Goal: Information Seeking & Learning: Find specific page/section

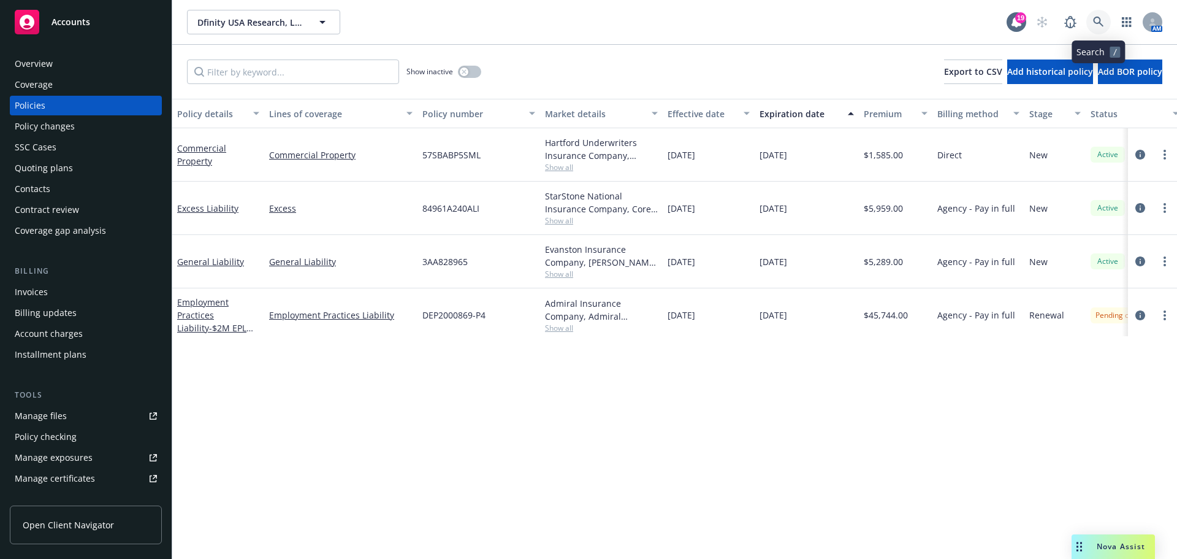
click at [1101, 20] on icon at bounding box center [1098, 22] width 11 height 11
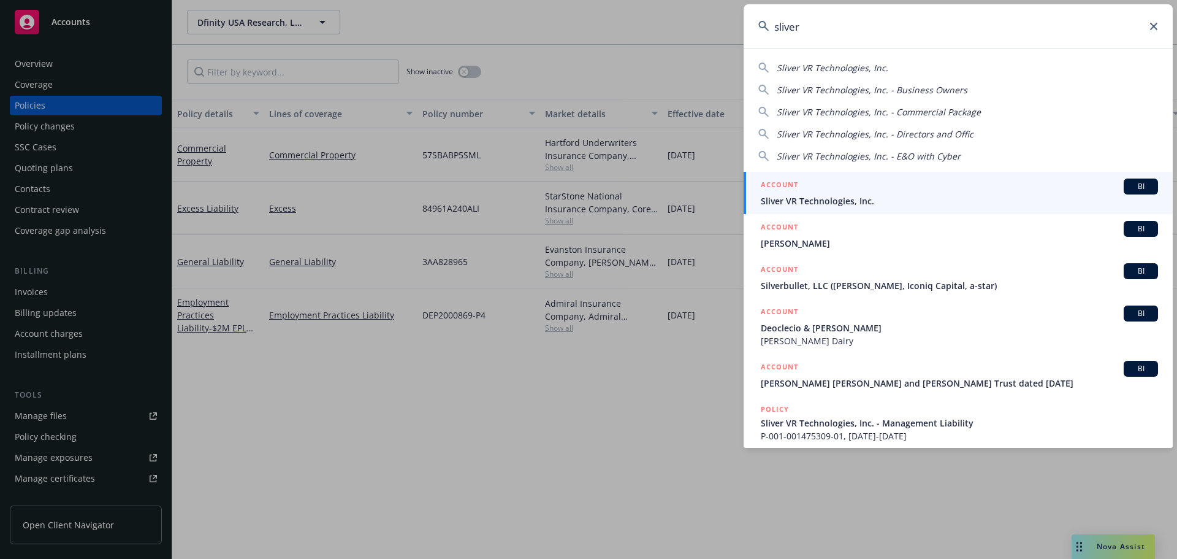
type input "sliver"
click at [774, 205] on span "Sliver VR Technologies, Inc." at bounding box center [959, 200] width 397 height 13
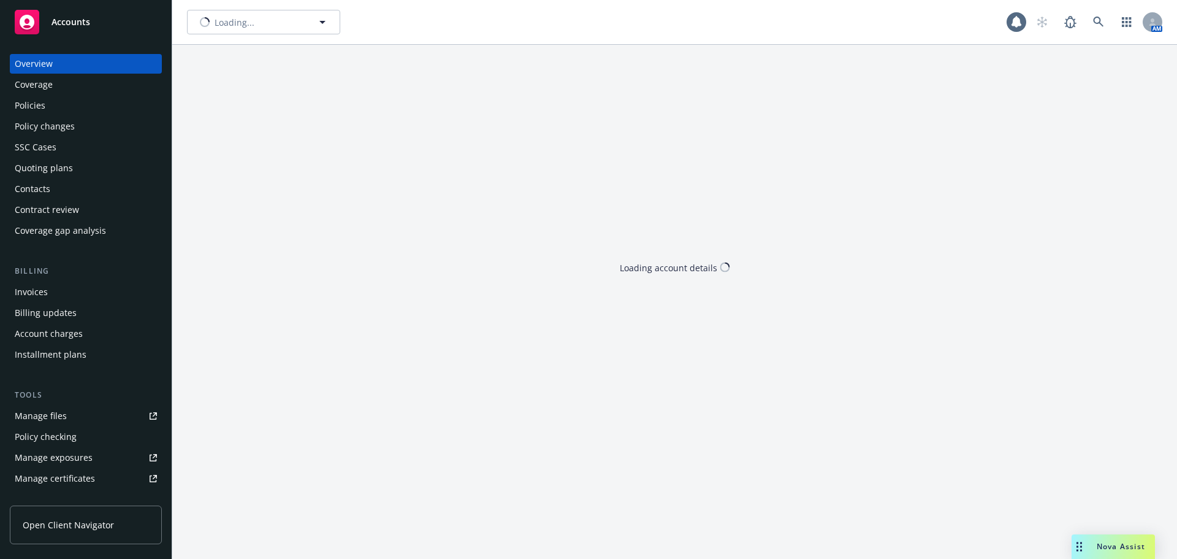
click at [50, 165] on div "Quoting plans" at bounding box center [44, 168] width 58 height 20
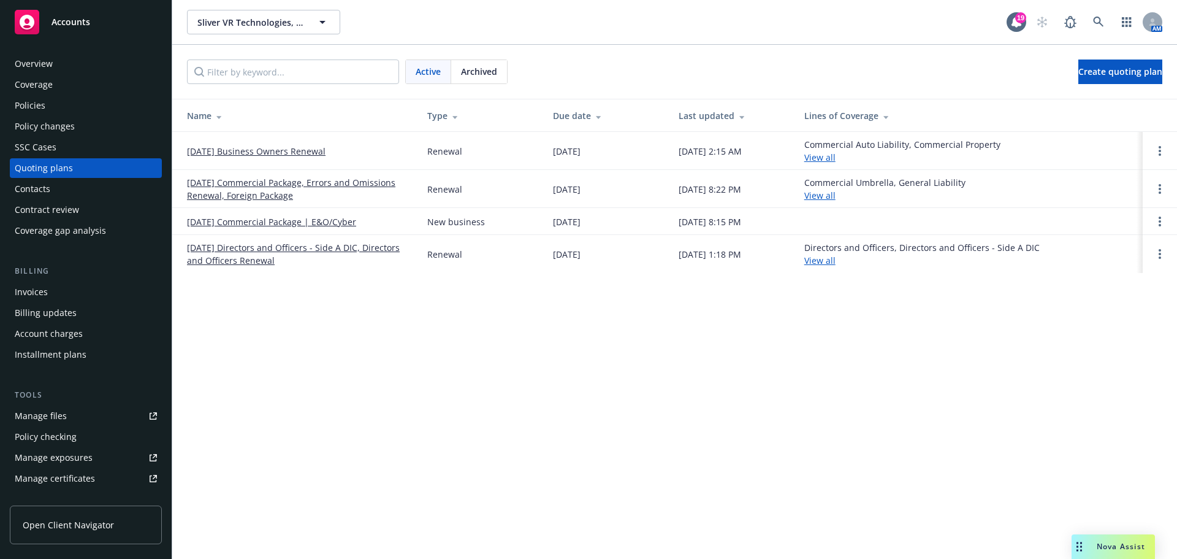
click at [247, 186] on link "[DATE] Commercial Package, Errors and Omissions Renewal, Foreign Package" at bounding box center [297, 189] width 221 height 26
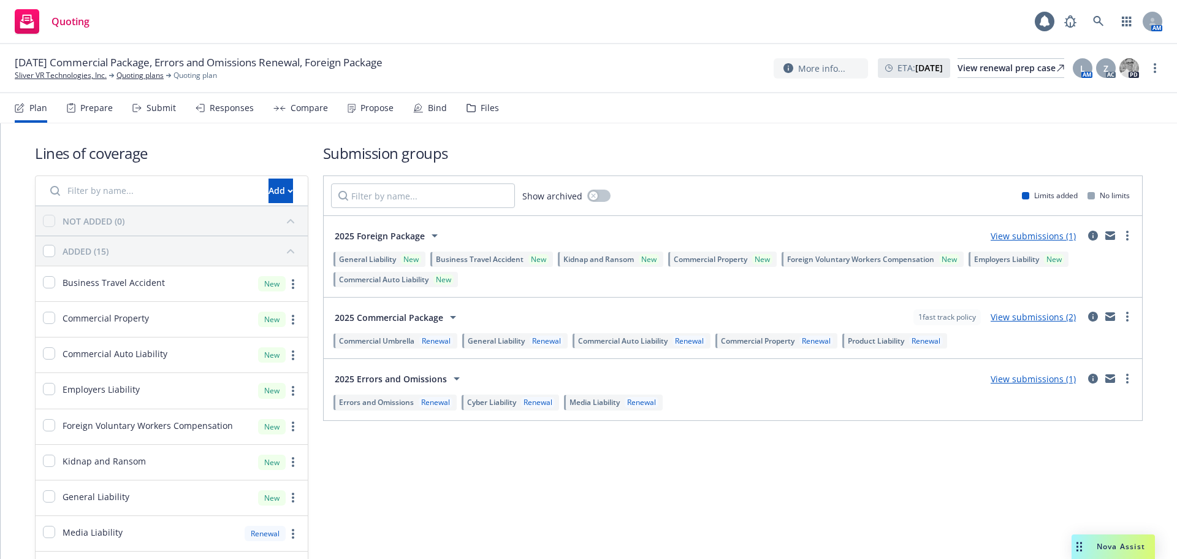
click at [161, 112] on div "Submit" at bounding box center [161, 108] width 29 height 10
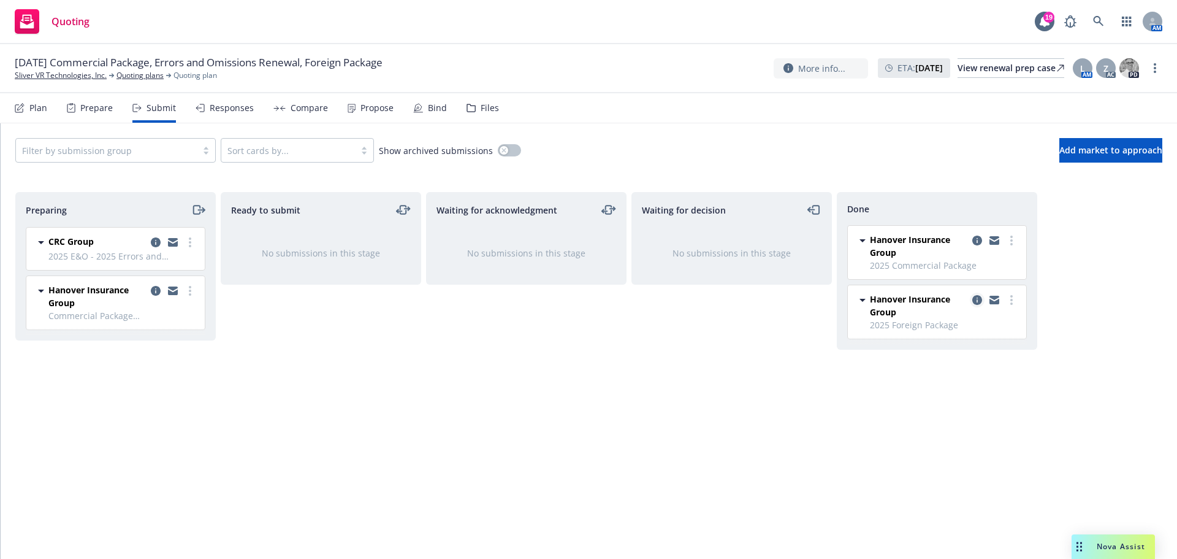
click at [979, 298] on icon "copy logging email" at bounding box center [978, 300] width 10 height 10
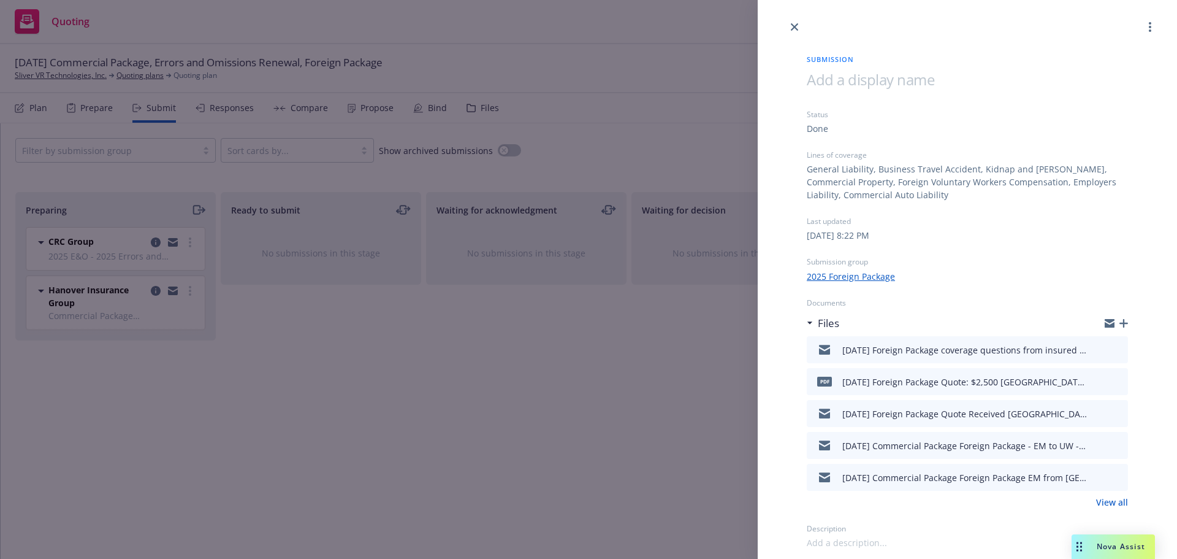
click at [369, 110] on div "Submission Status Done Lines of coverage General Liability, Business Travel Acc…" at bounding box center [588, 279] width 1177 height 559
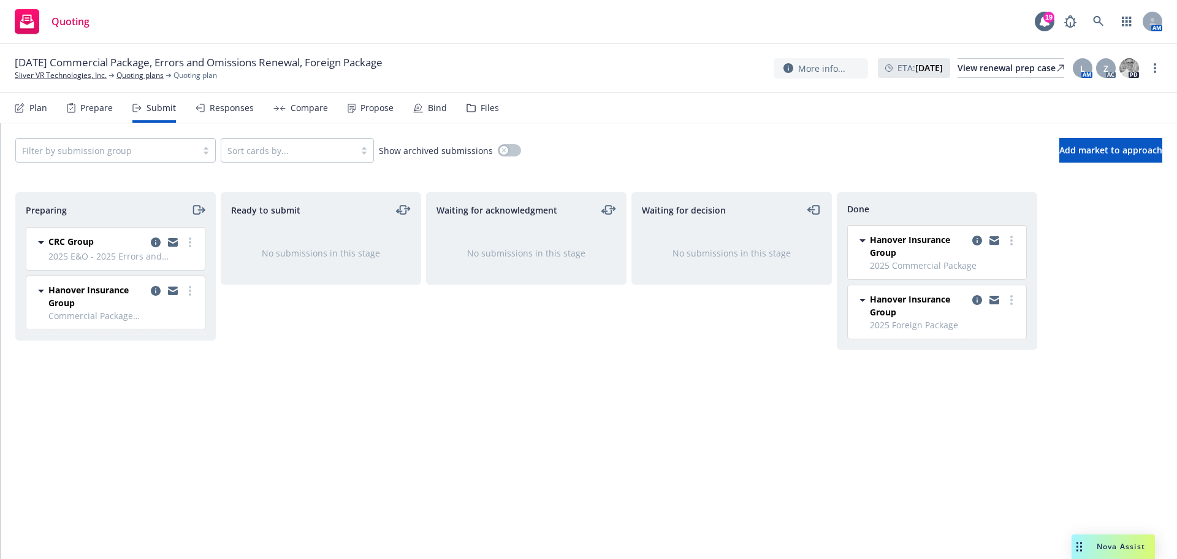
click at [367, 105] on div "Propose" at bounding box center [377, 108] width 33 height 10
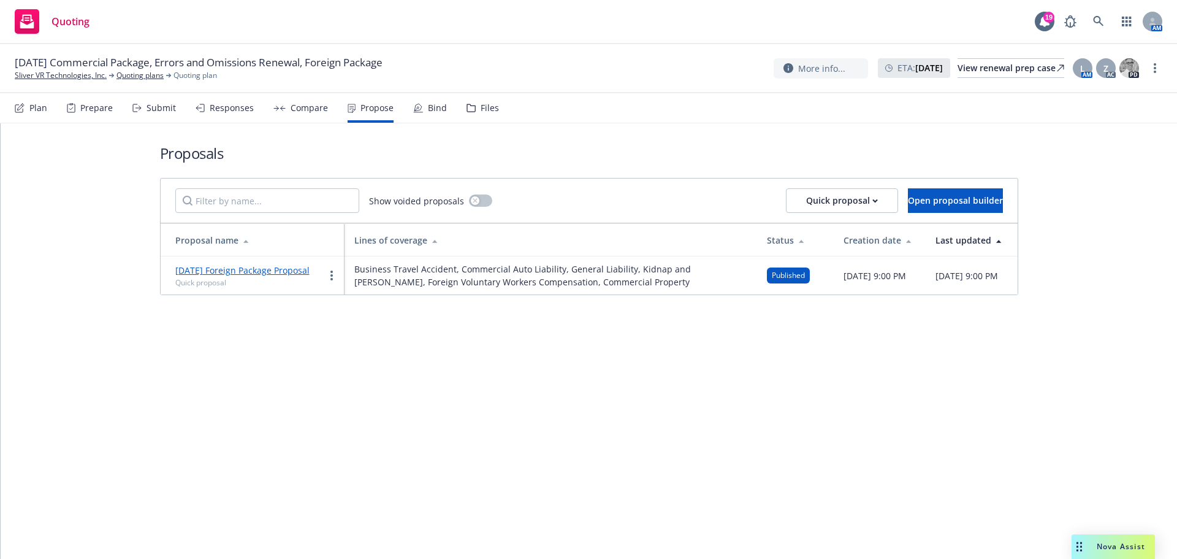
click at [258, 271] on link "9/8/2025 Foreign Package Proposal" at bounding box center [242, 270] width 134 height 12
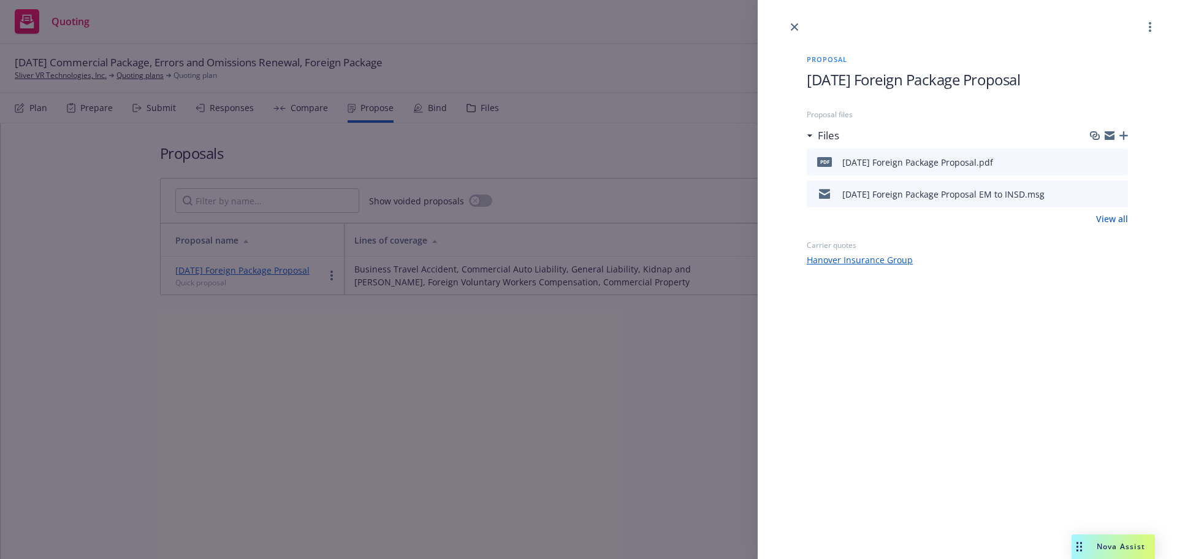
click at [1119, 193] on icon "preview file" at bounding box center [1116, 193] width 11 height 9
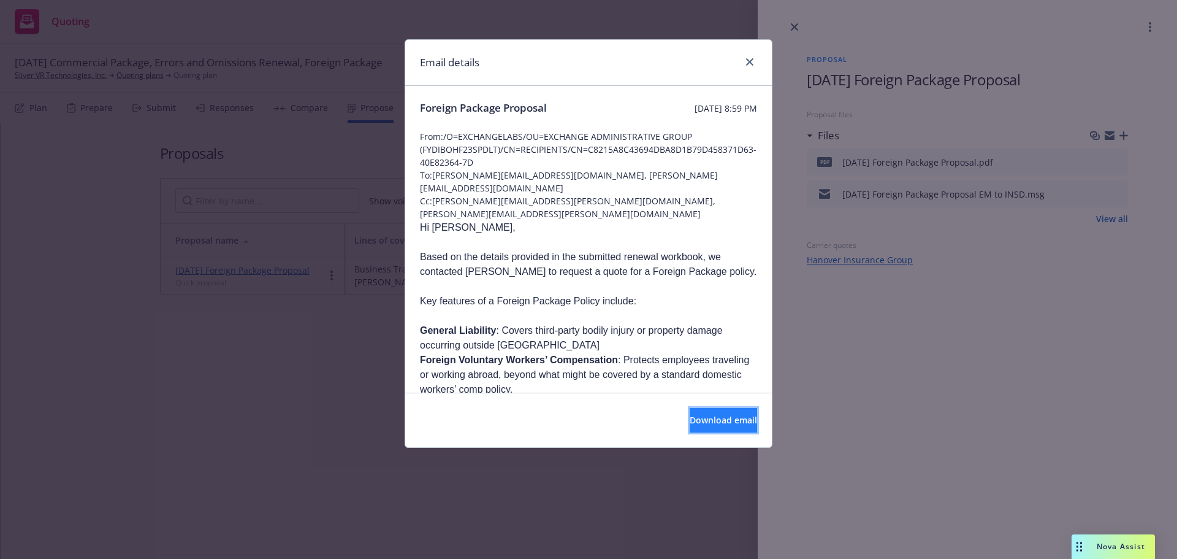
click at [698, 416] on span "Download email" at bounding box center [723, 420] width 67 height 12
click at [751, 63] on icon "close" at bounding box center [749, 61] width 7 height 7
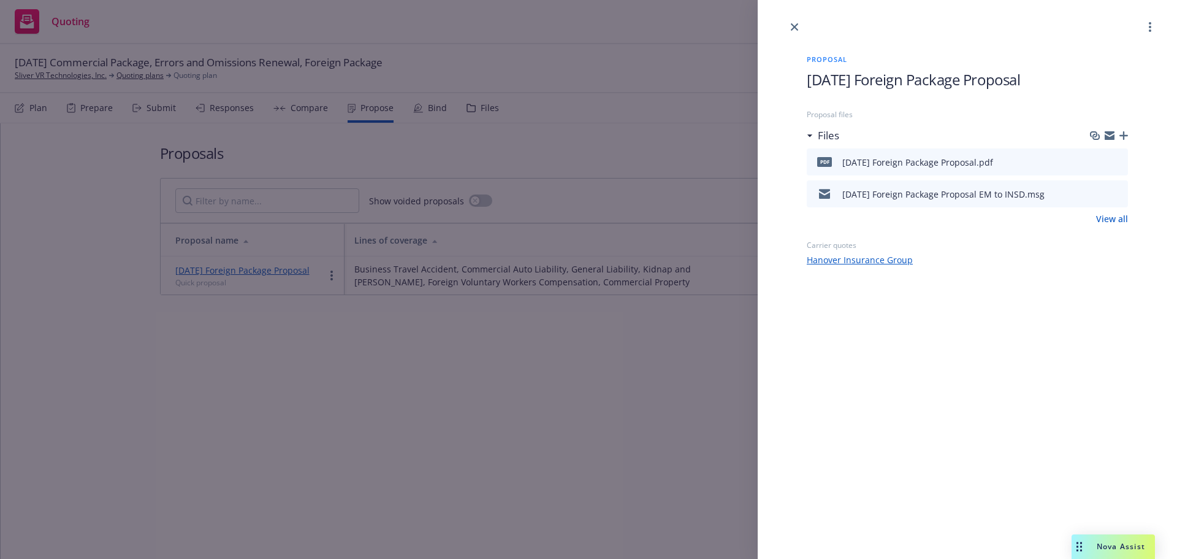
drag, startPoint x: 797, startPoint y: 26, endPoint x: 775, endPoint y: 31, distance: 22.0
click at [797, 26] on icon "close" at bounding box center [794, 26] width 7 height 7
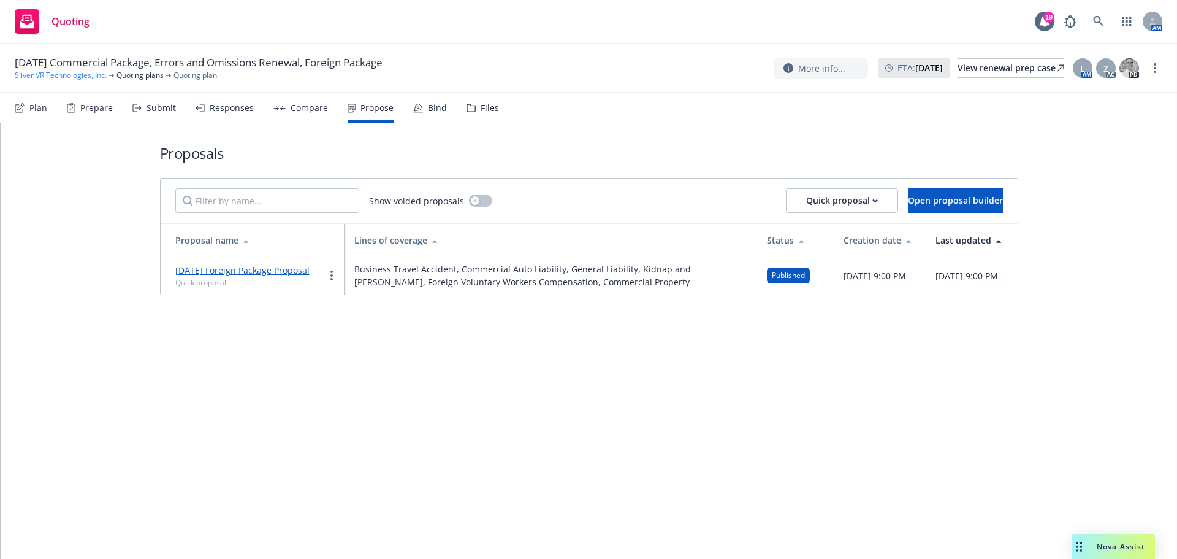
click at [59, 72] on link "Sliver VR Technologies, Inc." at bounding box center [61, 75] width 92 height 11
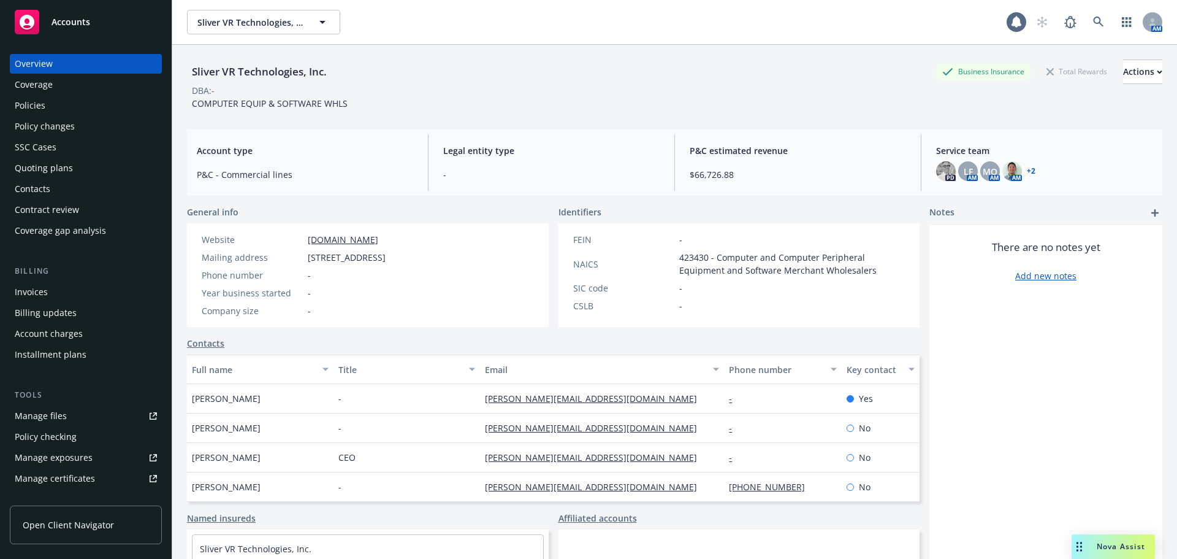
click at [25, 104] on div "Policies" at bounding box center [30, 106] width 31 height 20
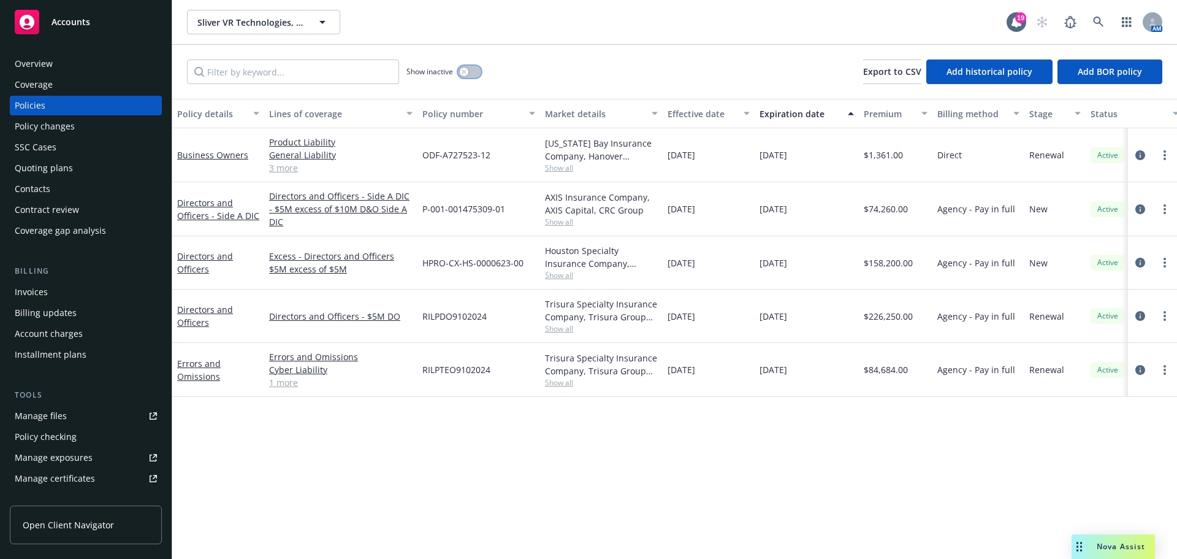
click at [465, 72] on icon "button" at bounding box center [464, 71] width 4 height 4
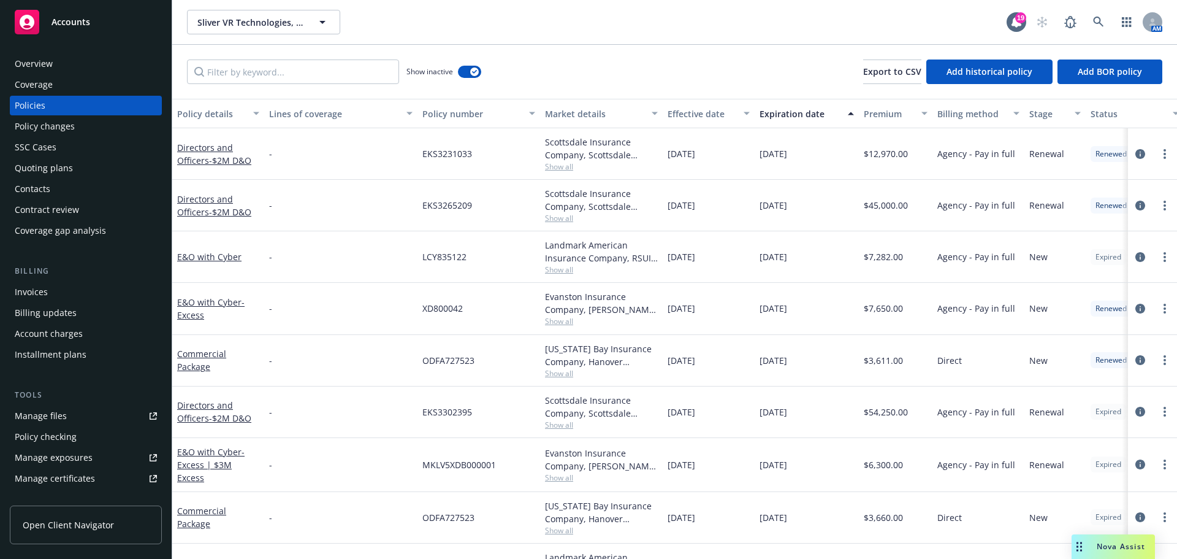
click at [814, 115] on div "Expiration date" at bounding box center [800, 113] width 81 height 13
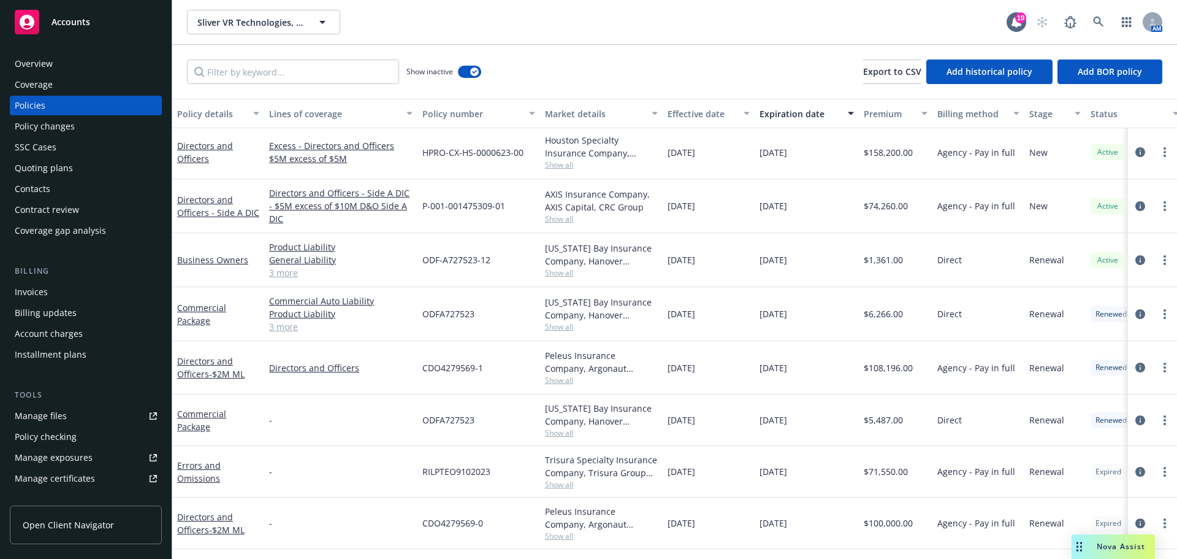
scroll to position [123, 0]
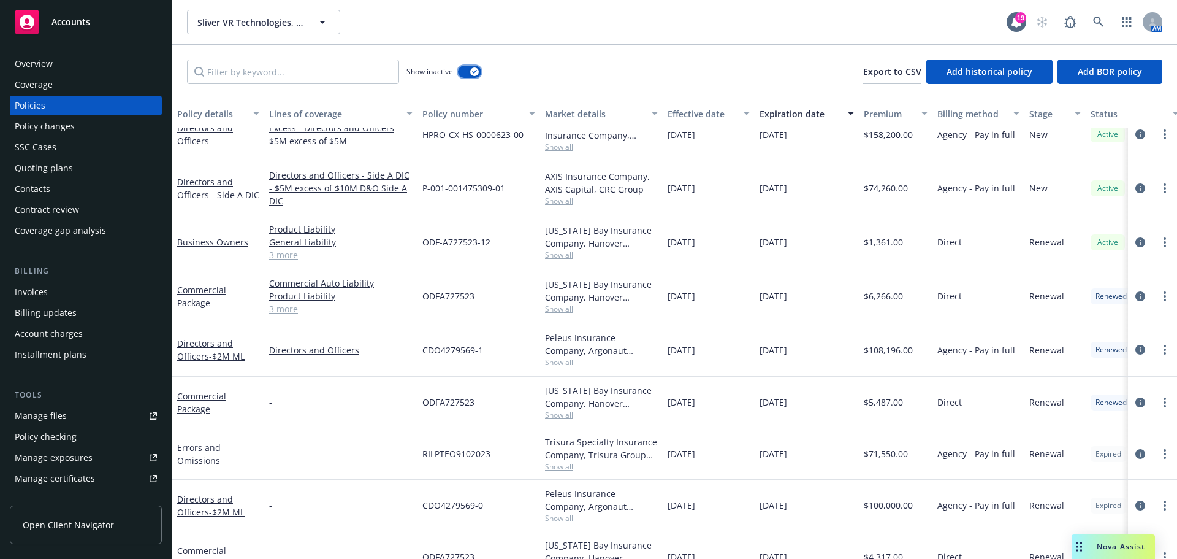
click at [472, 71] on icon "button" at bounding box center [474, 72] width 5 height 4
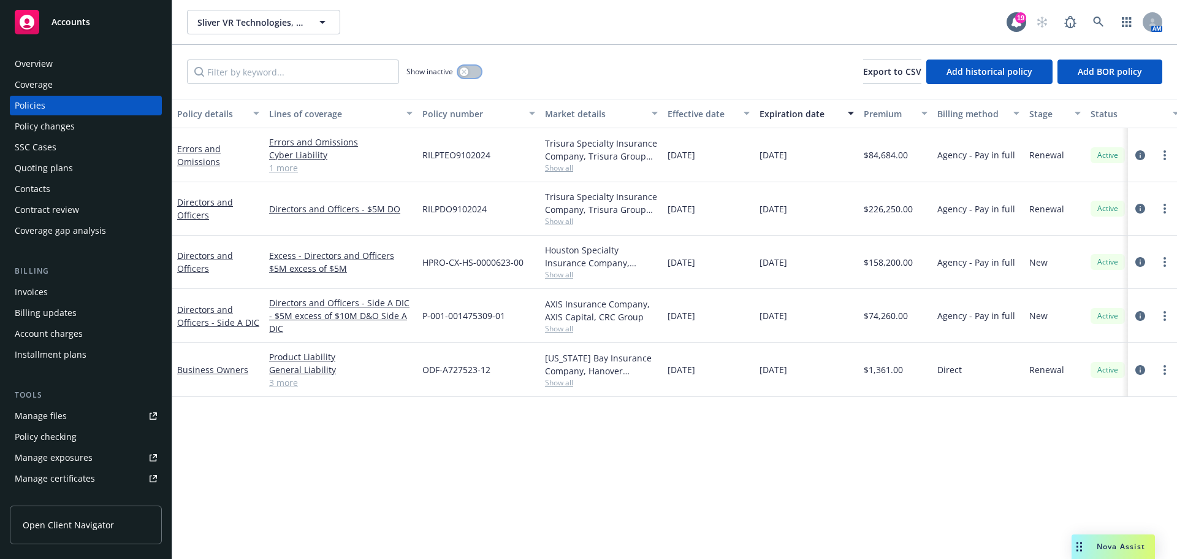
drag, startPoint x: 464, startPoint y: 74, endPoint x: 231, endPoint y: 126, distance: 238.2
click at [464, 73] on icon "button" at bounding box center [464, 71] width 5 height 5
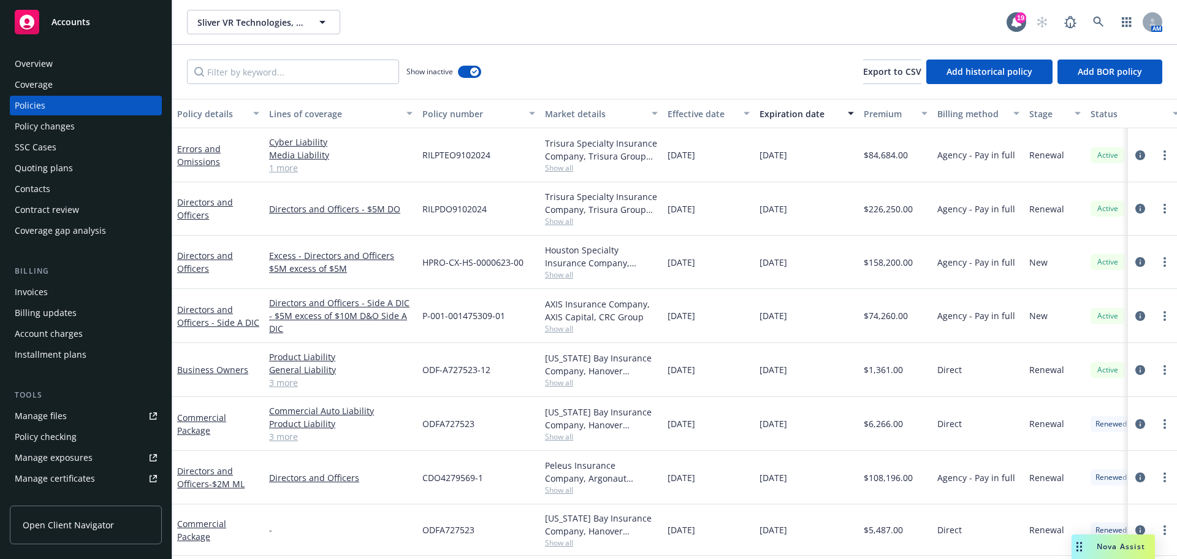
click at [201, 117] on div "Policy details" at bounding box center [211, 113] width 69 height 13
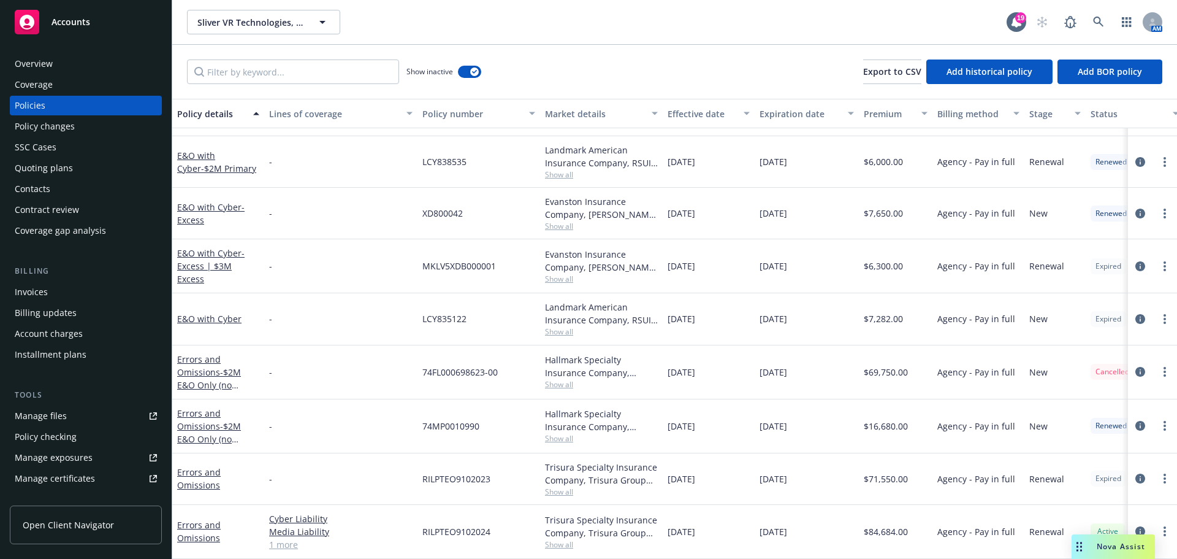
scroll to position [982, 0]
click at [475, 71] on icon "button" at bounding box center [474, 72] width 5 height 4
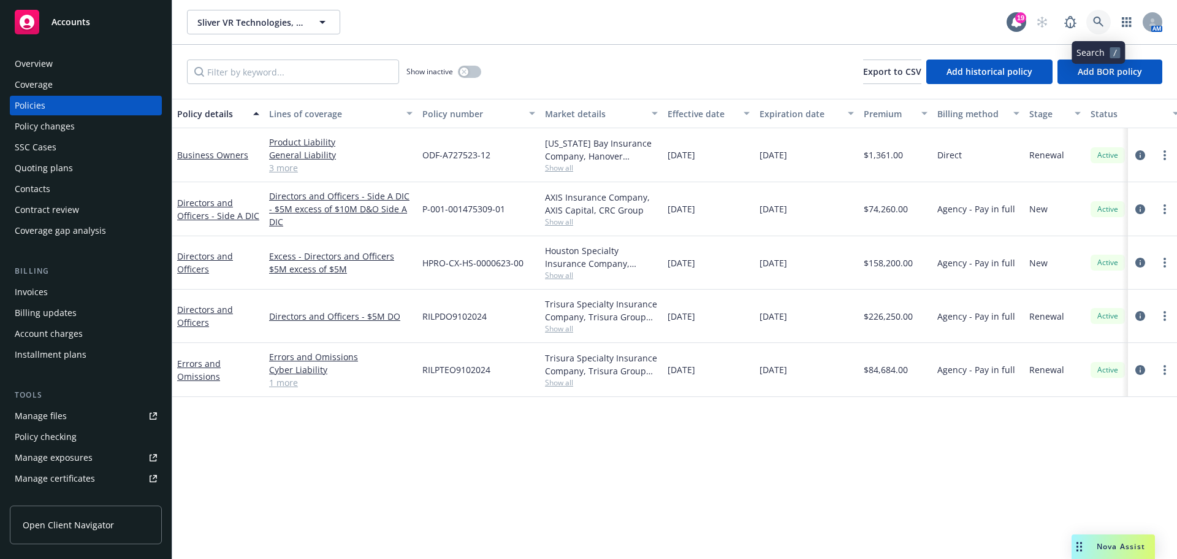
click at [1099, 13] on link at bounding box center [1099, 22] width 25 height 25
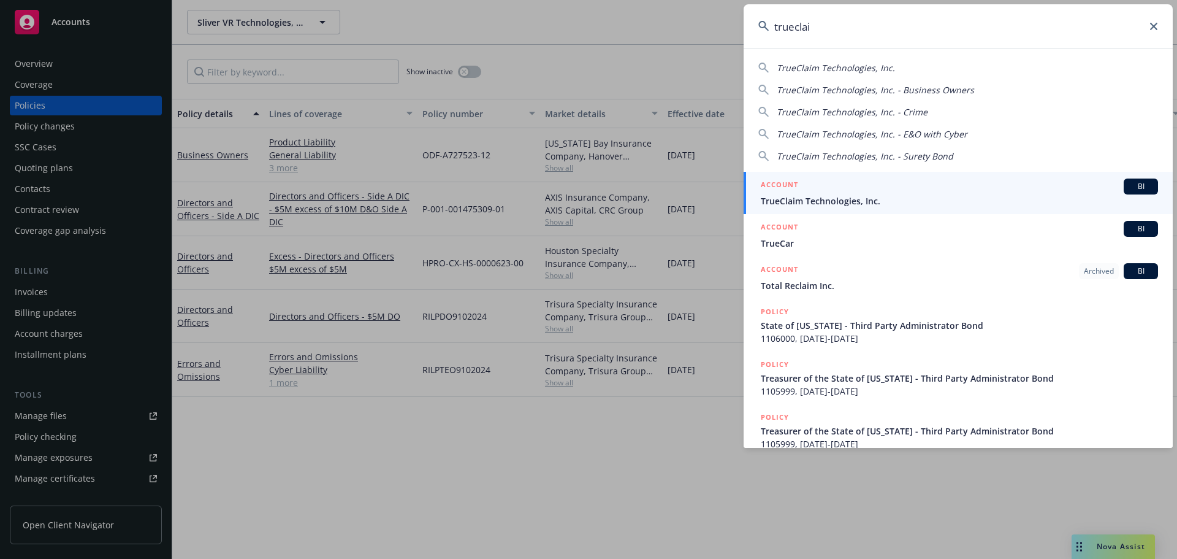
type input "trueclai"
drag, startPoint x: 790, startPoint y: 198, endPoint x: 782, endPoint y: 202, distance: 9.6
click at [790, 198] on span "TrueClaim Technologies, Inc." at bounding box center [959, 200] width 397 height 13
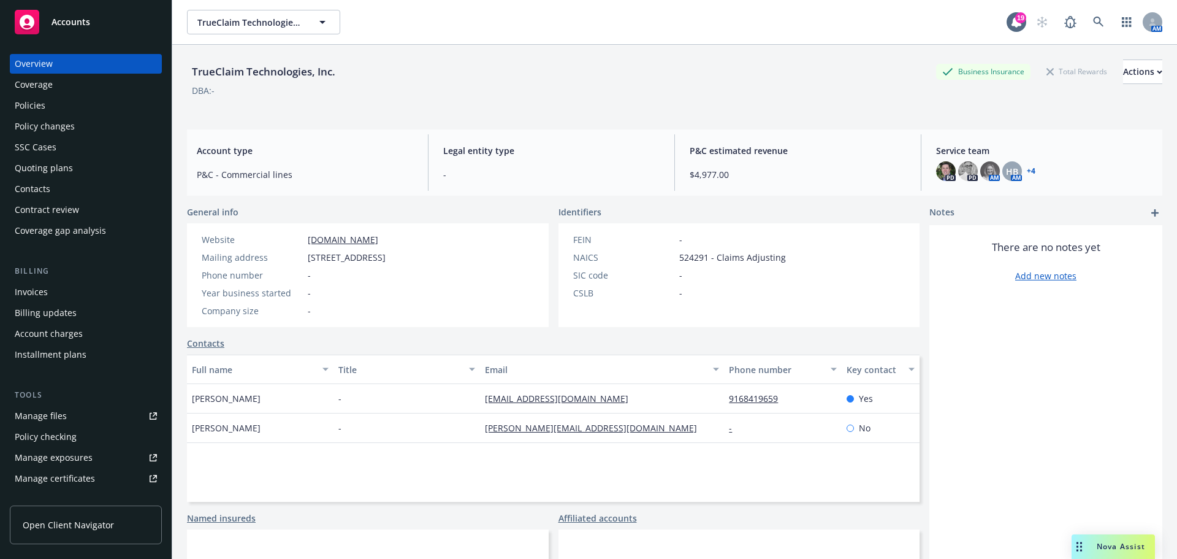
drag, startPoint x: 44, startPoint y: 300, endPoint x: 53, endPoint y: 302, distance: 9.4
click at [44, 300] on div "Invoices" at bounding box center [31, 292] width 33 height 20
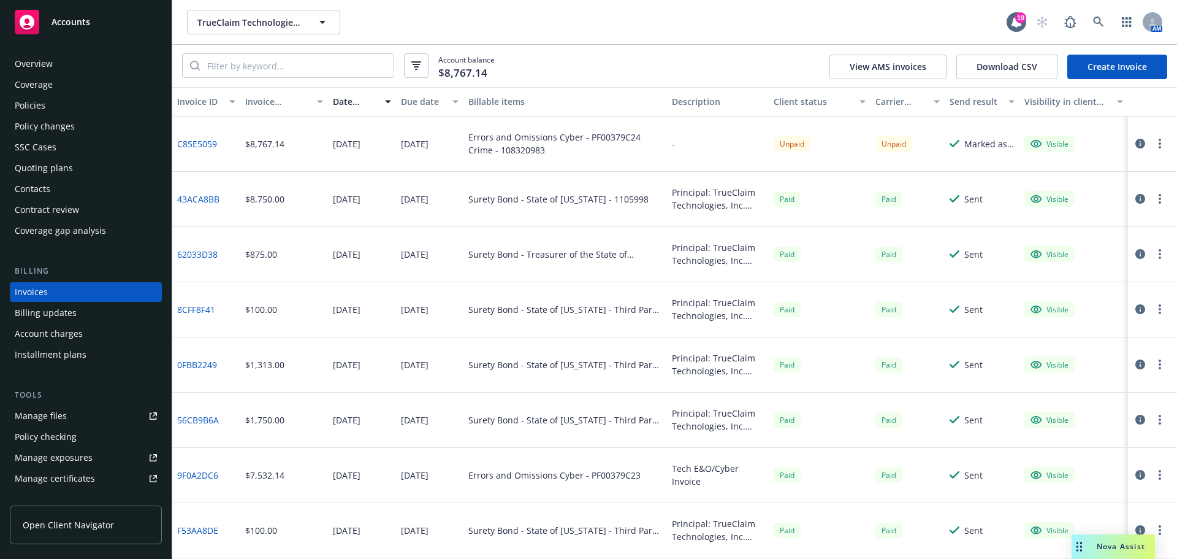
click at [28, 102] on div "Policies" at bounding box center [30, 106] width 31 height 20
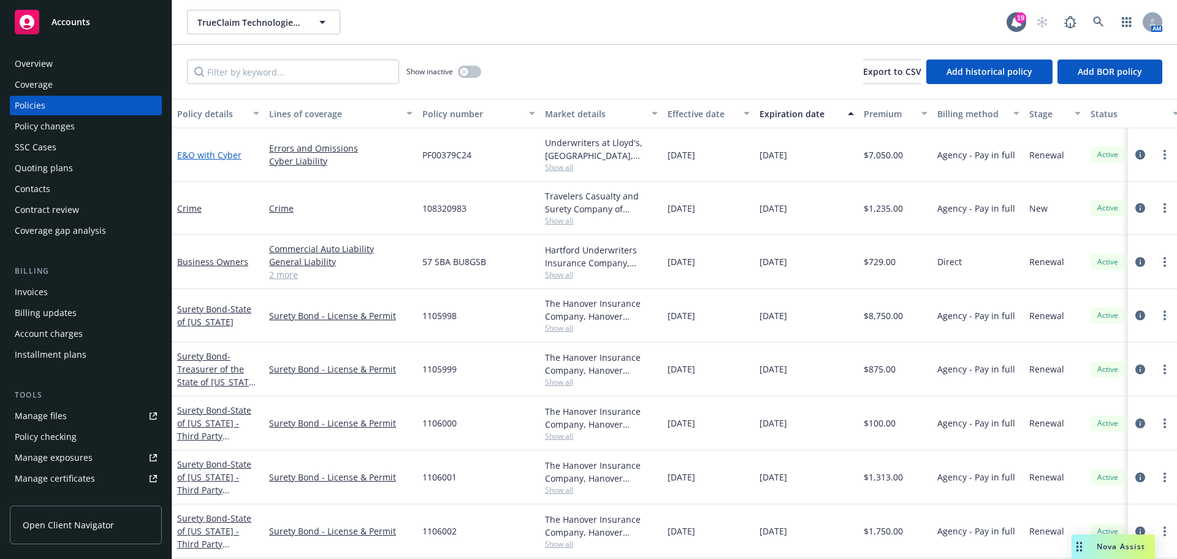
click at [213, 151] on link "E&O with Cyber" at bounding box center [209, 155] width 64 height 12
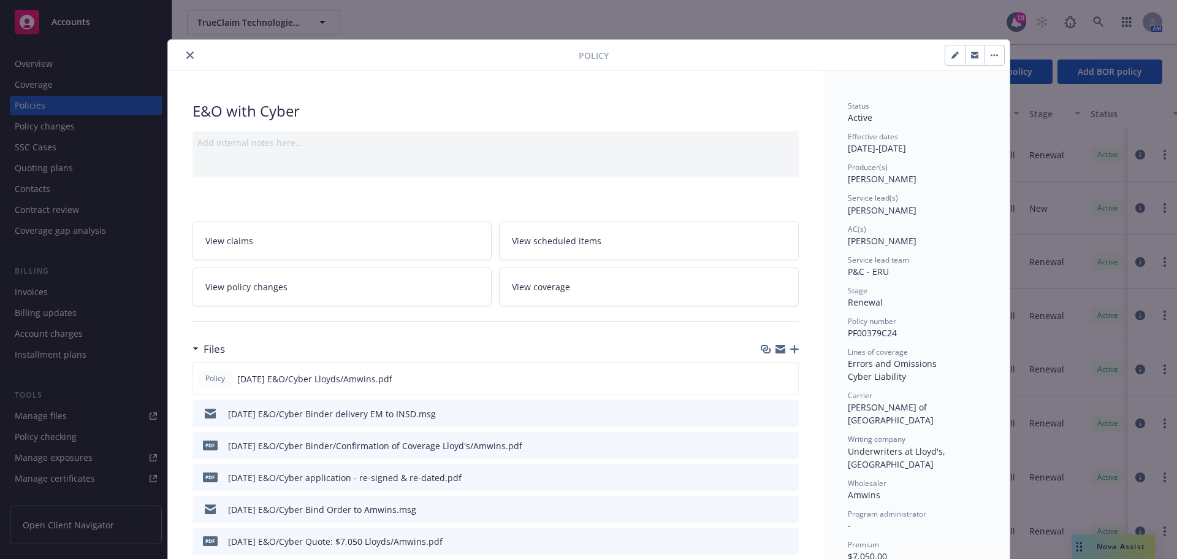
scroll to position [61, 0]
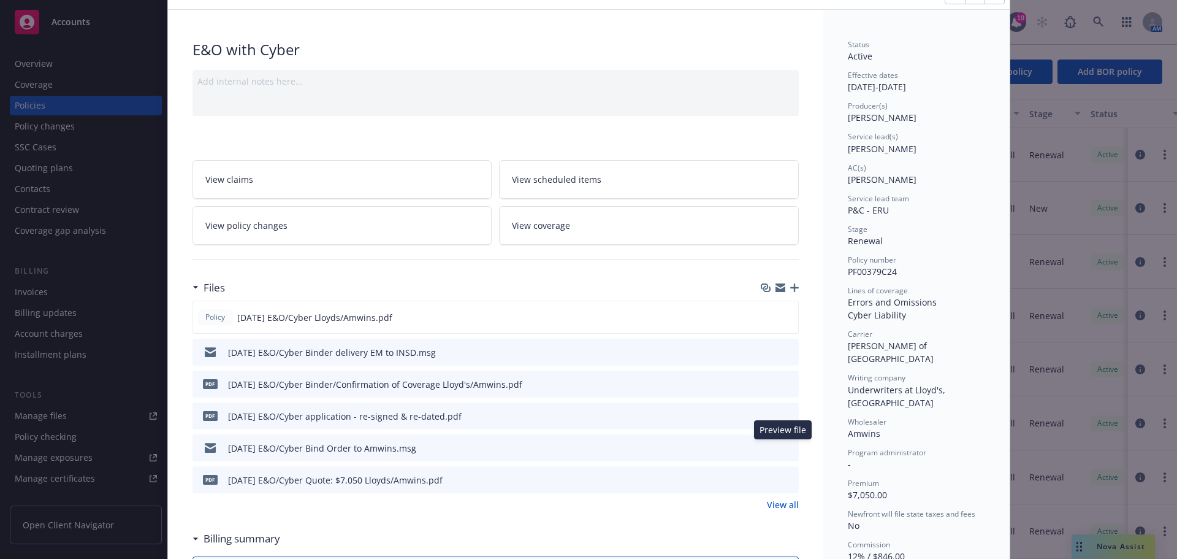
click at [783, 448] on icon "preview file" at bounding box center [787, 447] width 11 height 9
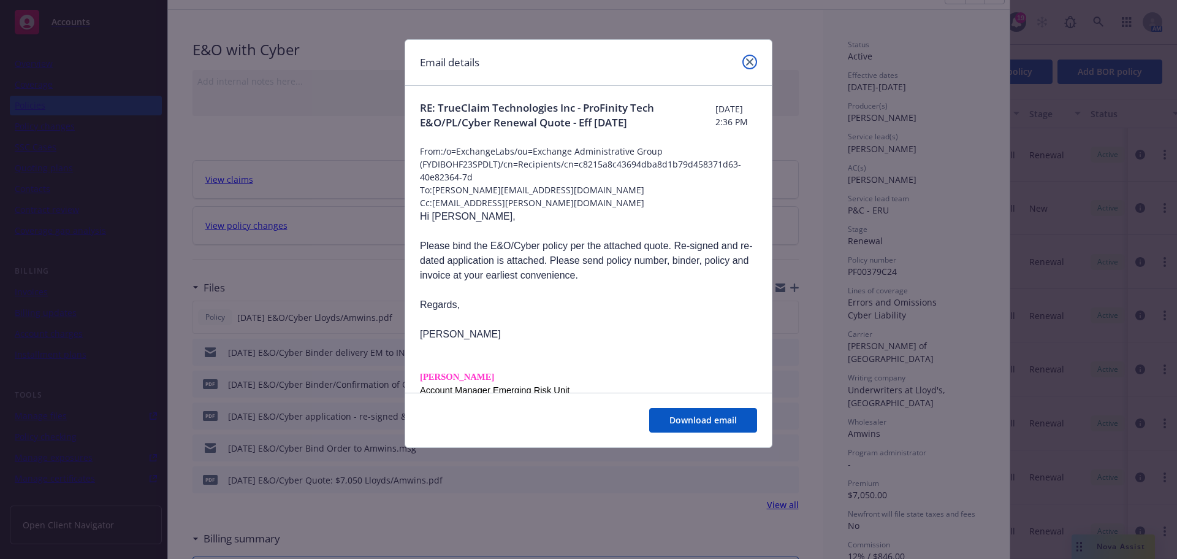
drag, startPoint x: 750, startPoint y: 64, endPoint x: 722, endPoint y: 73, distance: 28.9
click at [750, 65] on icon "close" at bounding box center [749, 61] width 7 height 7
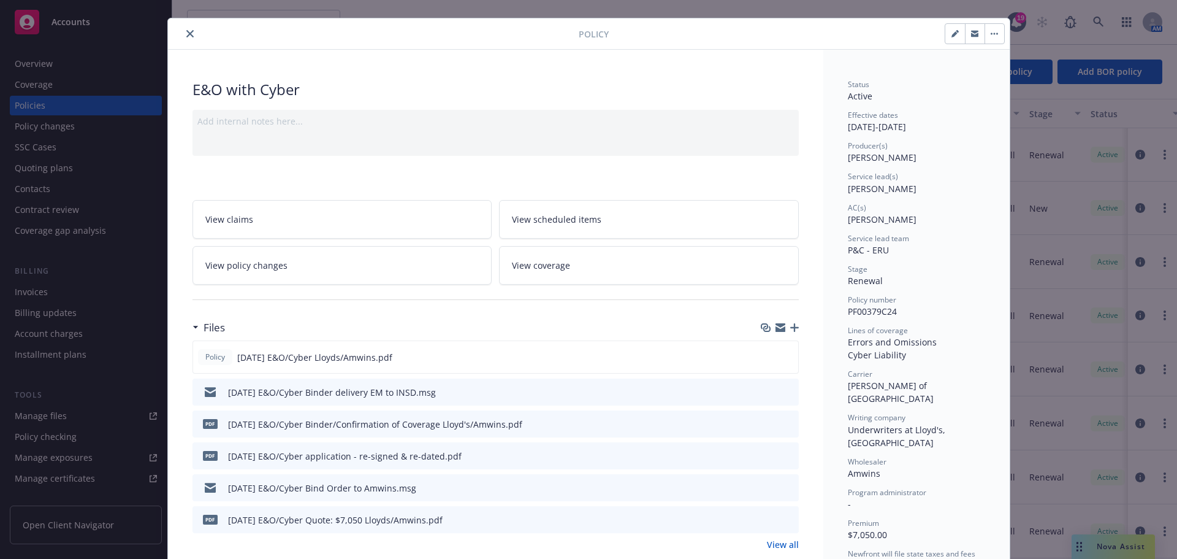
scroll to position [0, 0]
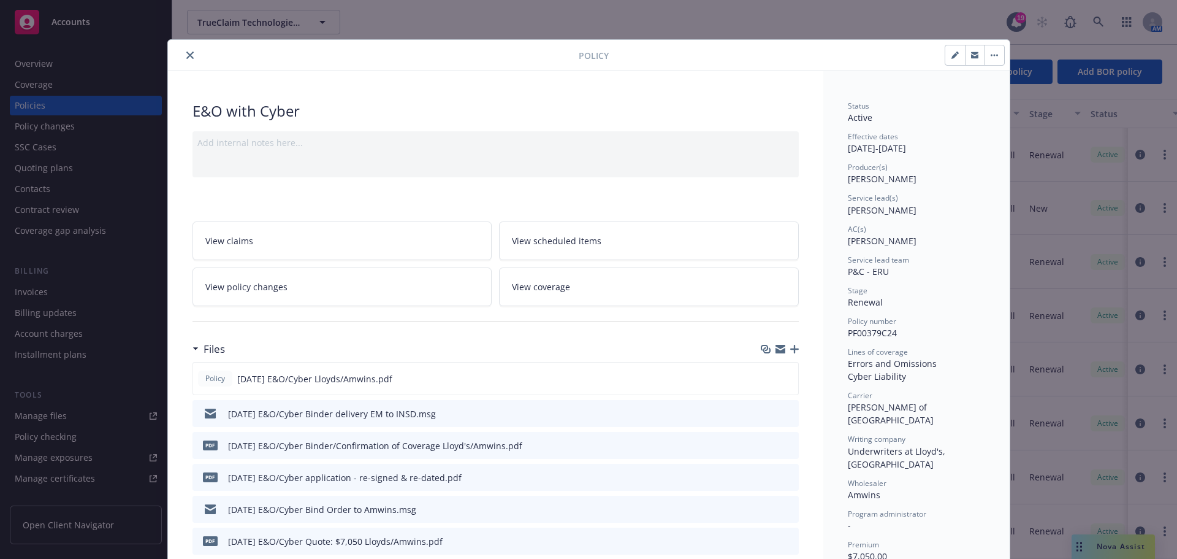
drag, startPoint x: 184, startPoint y: 52, endPoint x: 197, endPoint y: 56, distance: 13.6
click at [186, 53] on icon "close" at bounding box center [189, 55] width 7 height 7
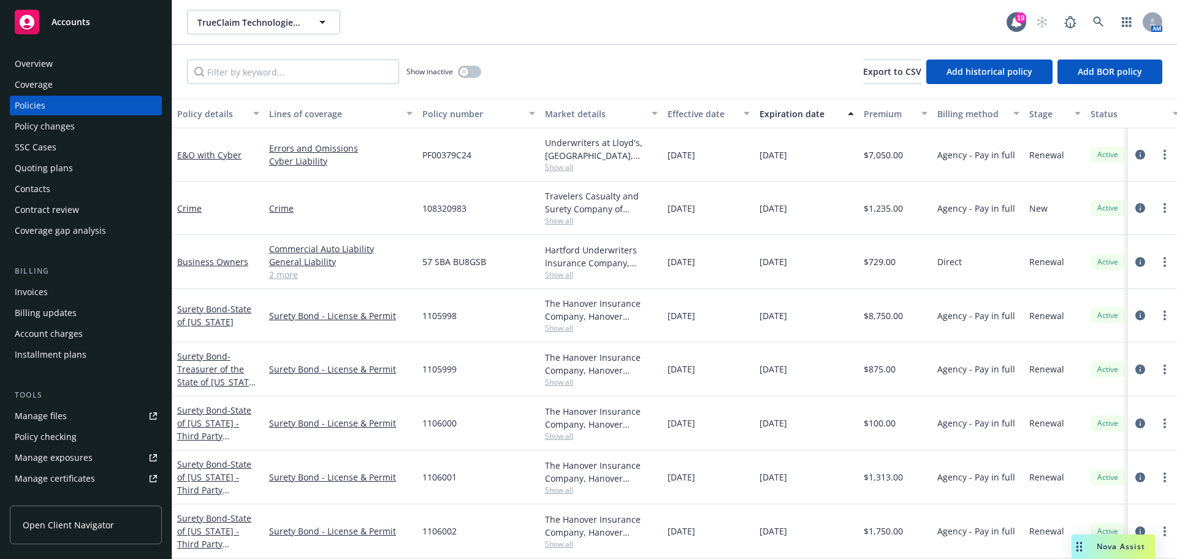
click at [204, 164] on div "E&O with Cyber" at bounding box center [218, 154] width 92 height 53
click at [226, 155] on link "E&O with Cyber" at bounding box center [209, 155] width 64 height 12
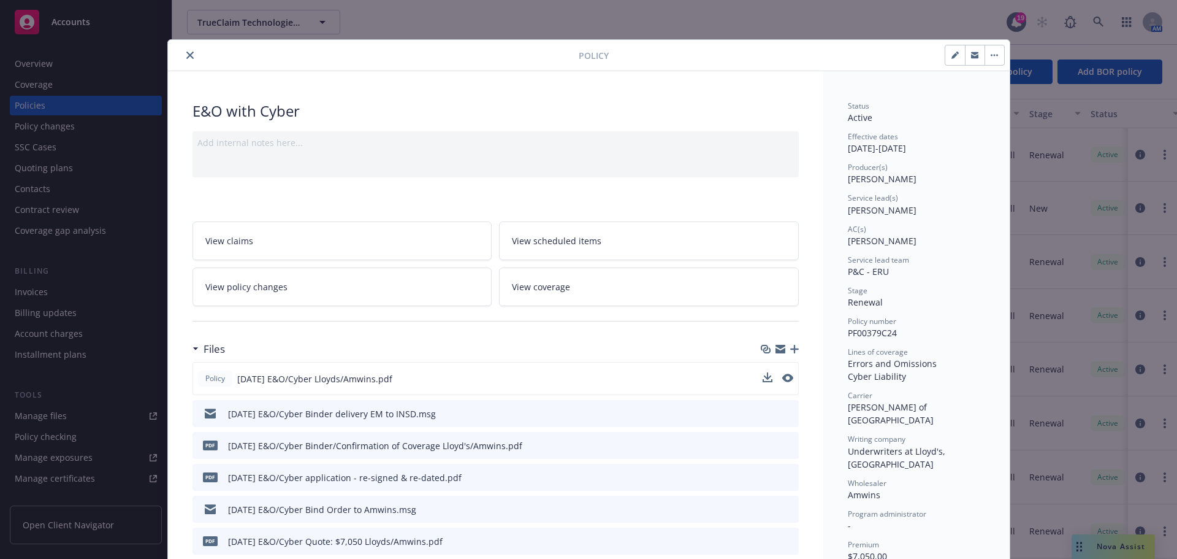
scroll to position [37, 0]
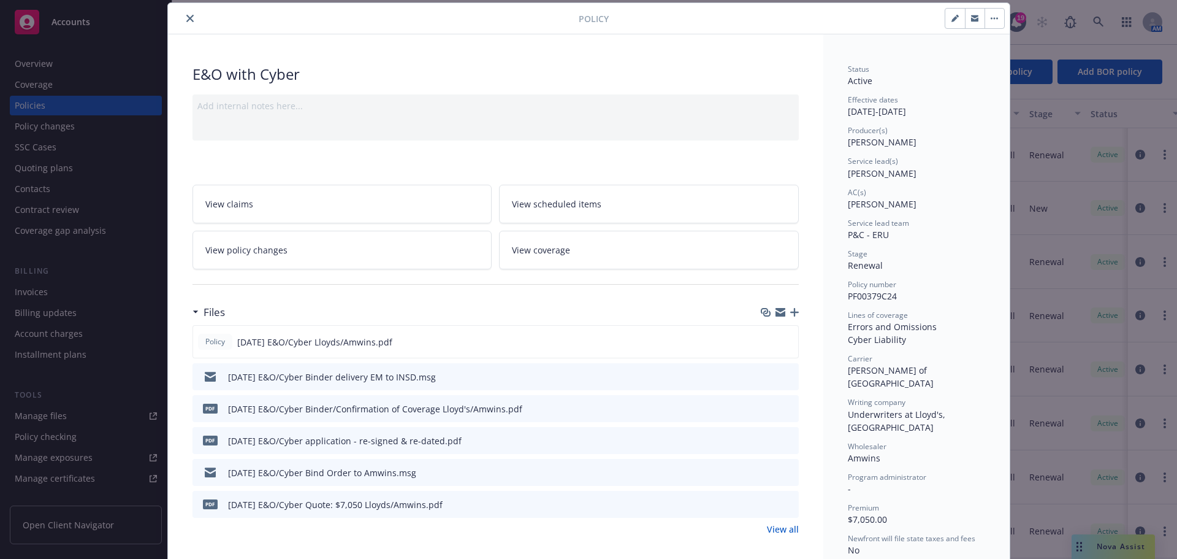
click at [775, 526] on link "View all" at bounding box center [783, 528] width 32 height 13
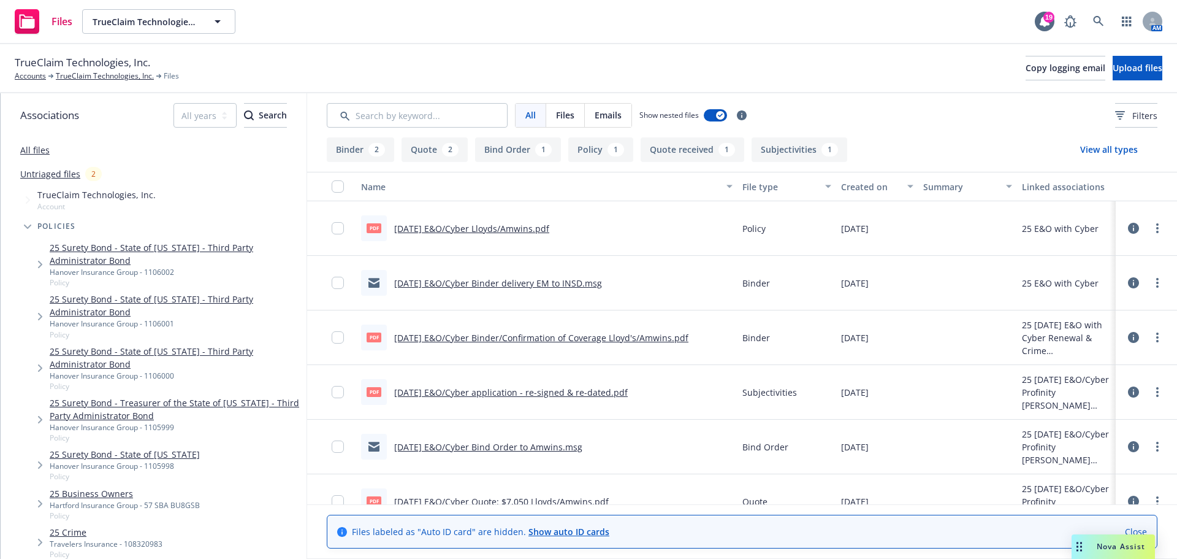
drag, startPoint x: 72, startPoint y: 74, endPoint x: 76, endPoint y: 86, distance: 13.4
click at [72, 74] on link "TrueClaim Technologies, Inc." at bounding box center [105, 76] width 98 height 11
